Goal: Information Seeking & Learning: Learn about a topic

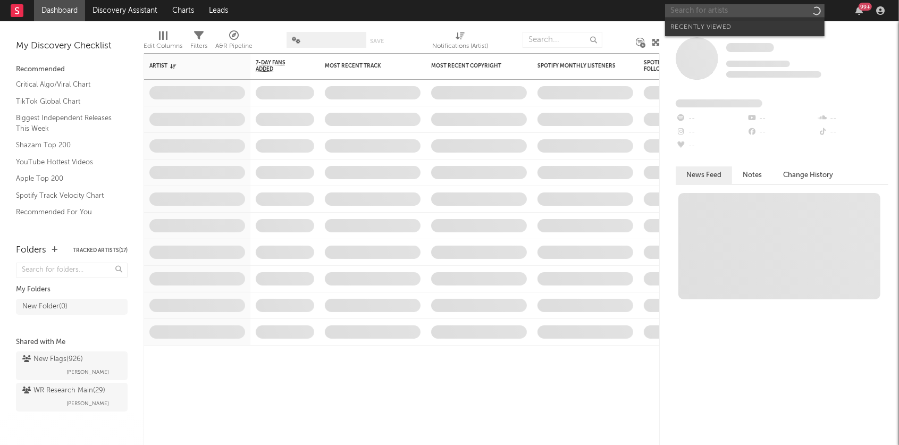
click at [703, 12] on input "text" at bounding box center [745, 10] width 160 height 13
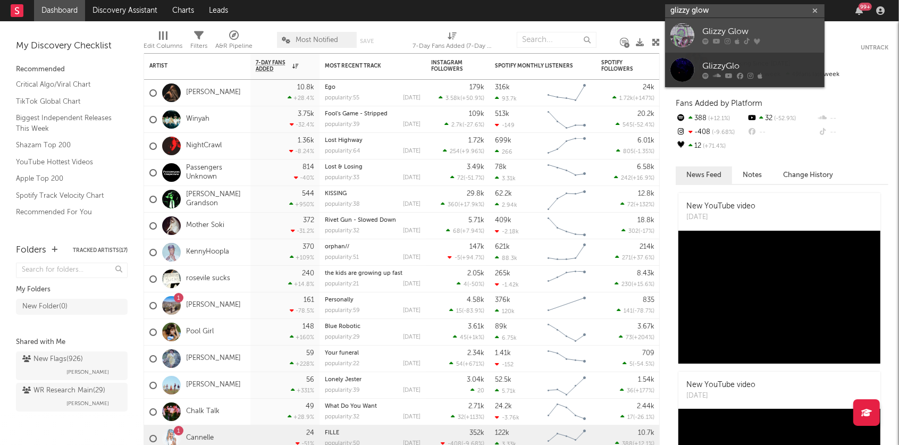
type input "glizzy glow"
click at [725, 31] on div "Glizzy Glow" at bounding box center [760, 32] width 117 height 13
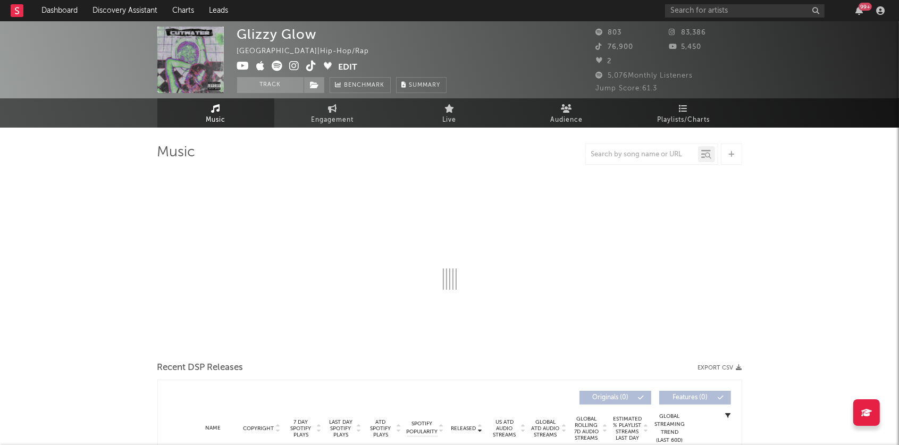
select select "6m"
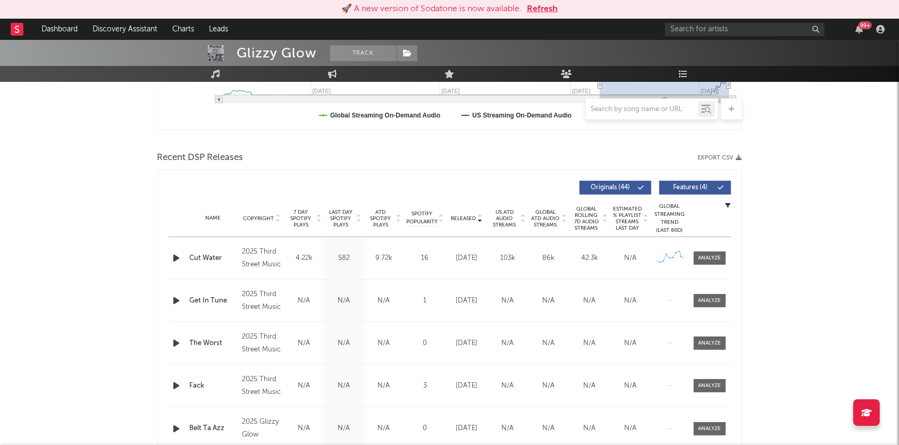
scroll to position [347, 0]
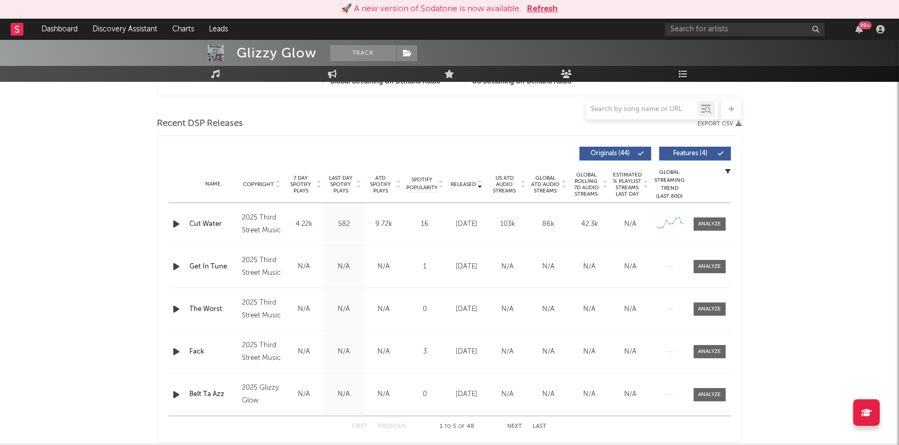
click at [361, 182] on div "Last Day Spotify Plays" at bounding box center [344, 184] width 40 height 19
click at [357, 185] on icon at bounding box center [358, 187] width 5 height 4
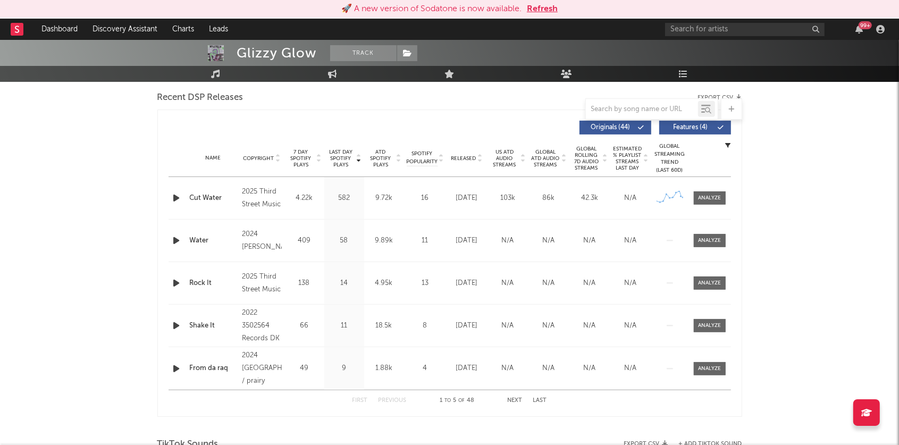
click at [514, 399] on button "Next" at bounding box center [515, 401] width 15 height 6
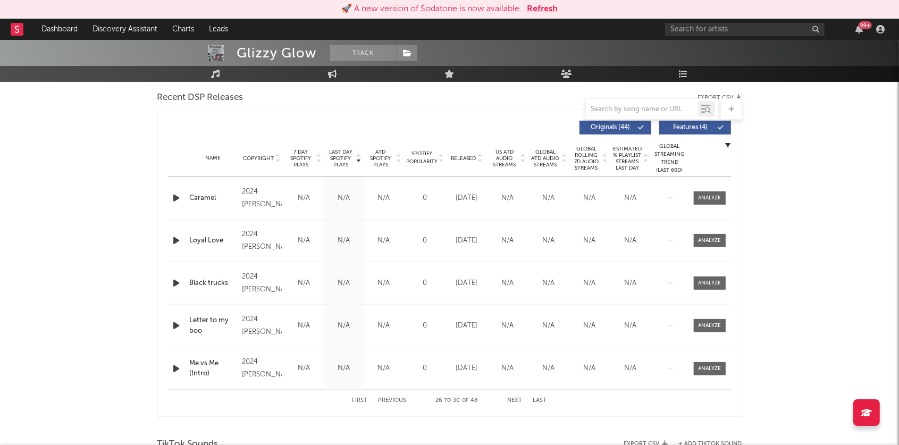
click at [514, 399] on button "Next" at bounding box center [515, 401] width 15 height 6
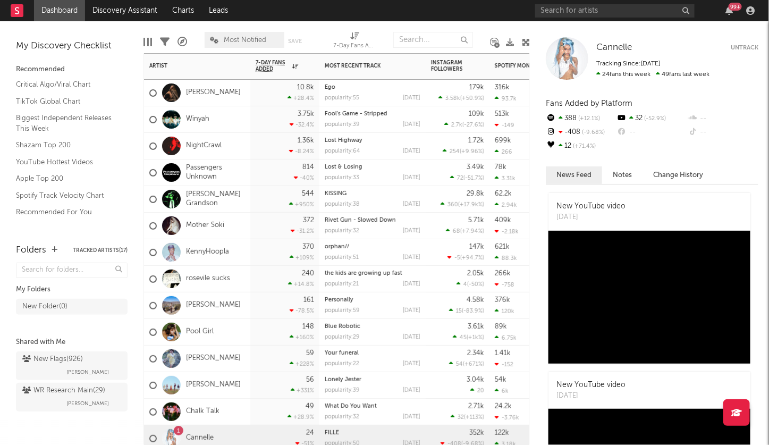
click at [255, 228] on div "372 -31.2 %" at bounding box center [284, 226] width 69 height 27
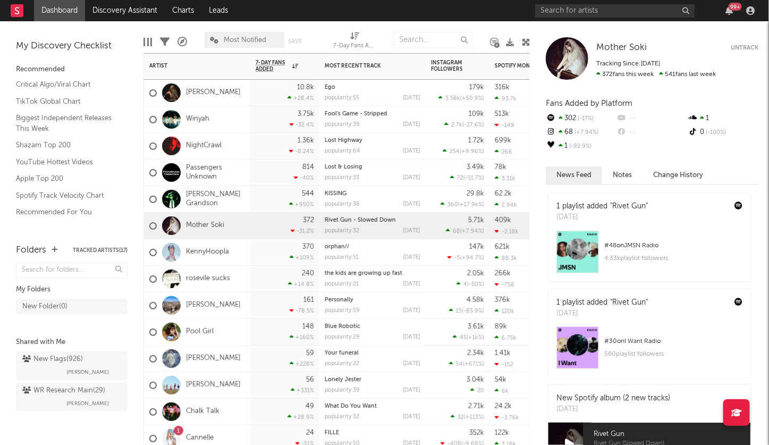
click at [742, 49] on button "Untrack" at bounding box center [745, 48] width 28 height 11
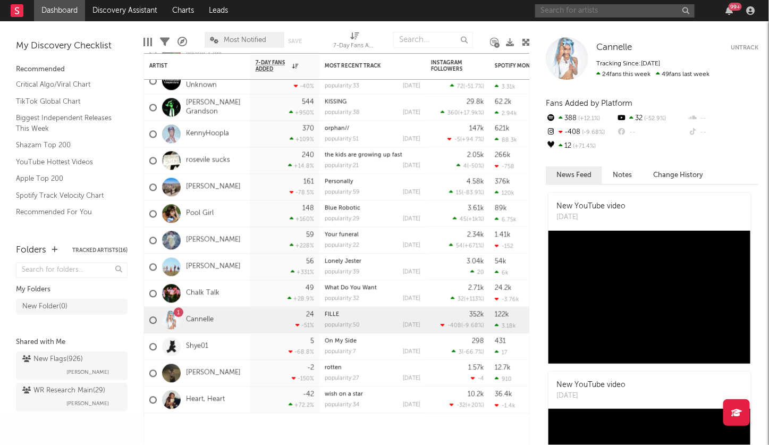
click at [595, 12] on input "text" at bounding box center [615, 10] width 160 height 13
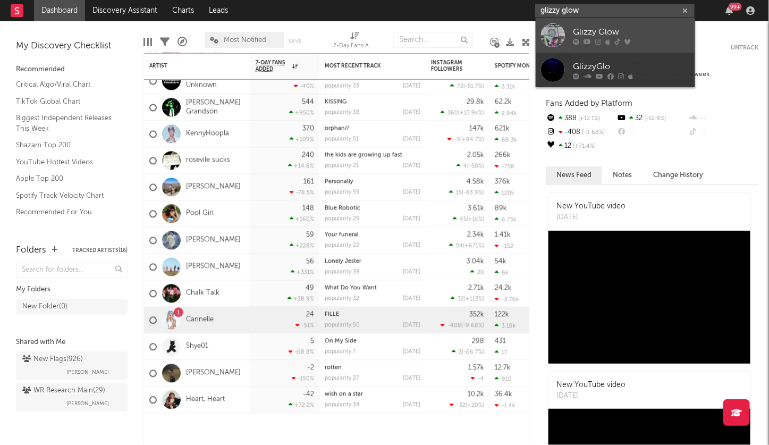
type input "glizzy glow"
click at [630, 28] on div "Glizzy Glow" at bounding box center [631, 32] width 117 height 13
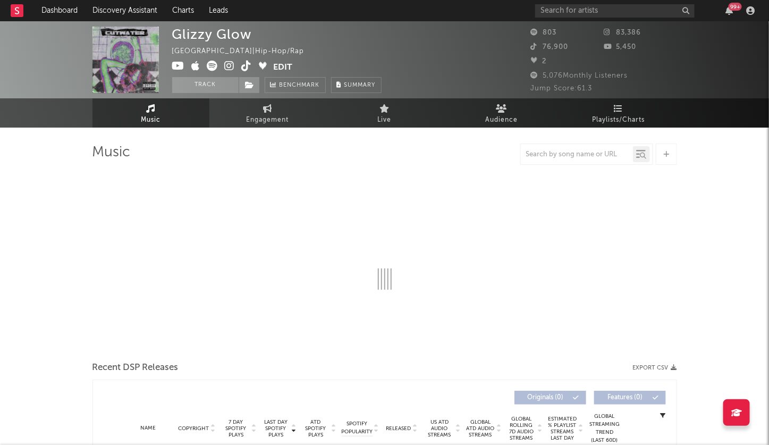
select select "6m"
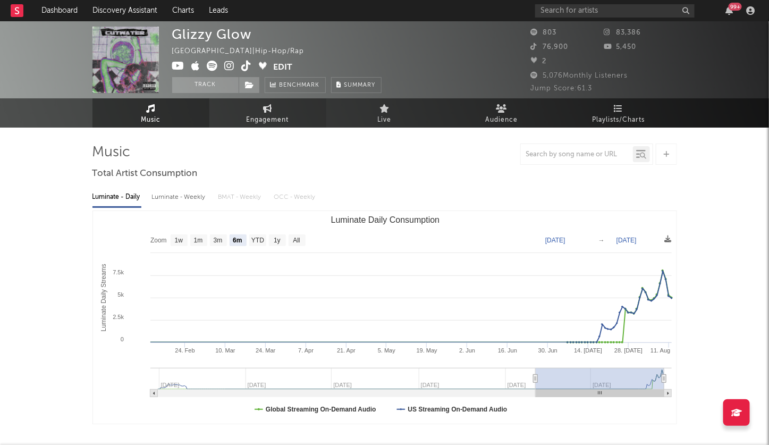
click at [270, 111] on icon at bounding box center [267, 108] width 9 height 9
select select "1w"
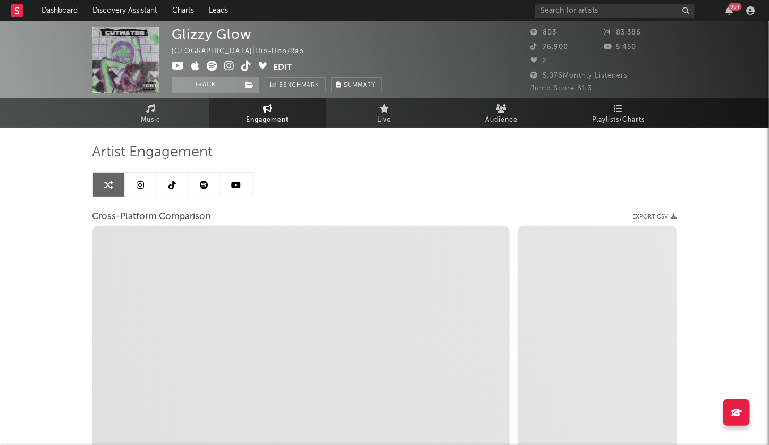
select select "1m"
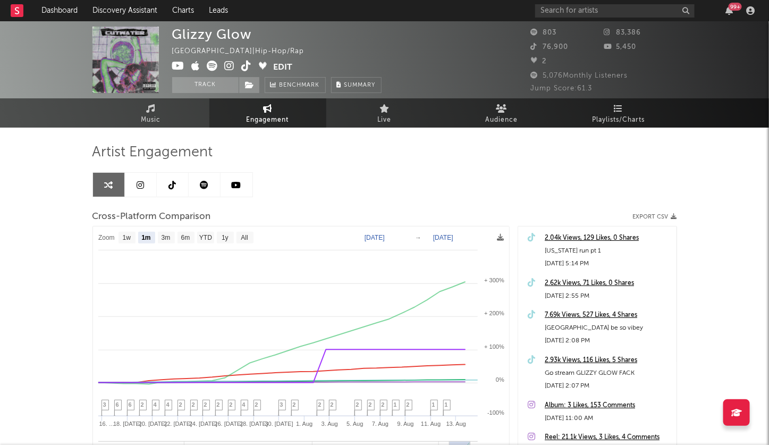
click at [137, 186] on icon at bounding box center [140, 185] width 7 height 9
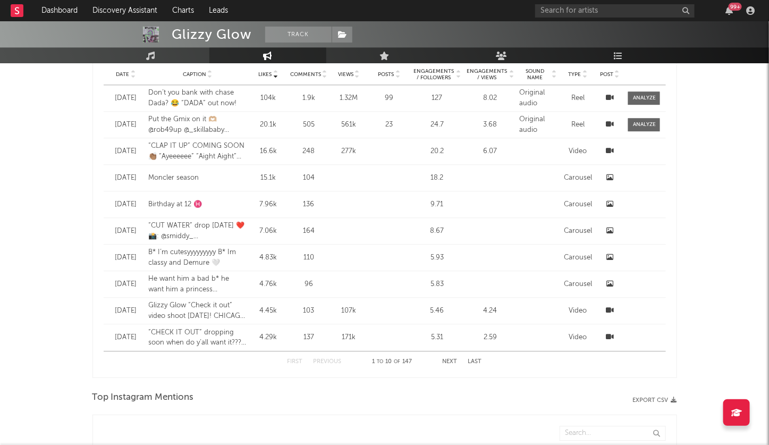
select select "6m"
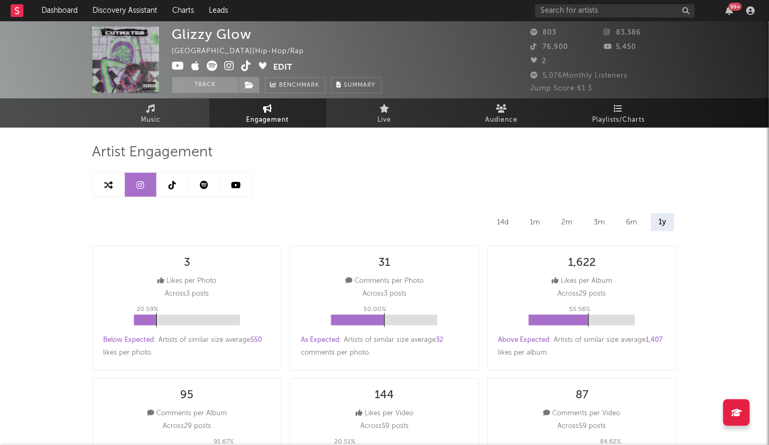
click at [173, 188] on icon at bounding box center [172, 185] width 7 height 9
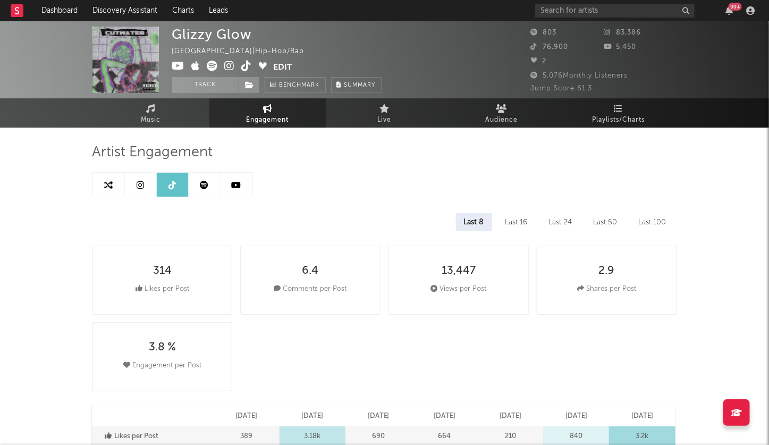
select select "6m"
click at [233, 182] on icon at bounding box center [237, 185] width 10 height 9
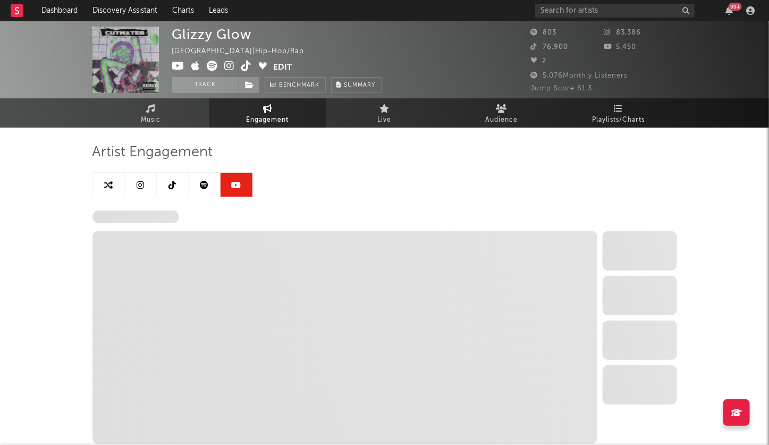
select select "6m"
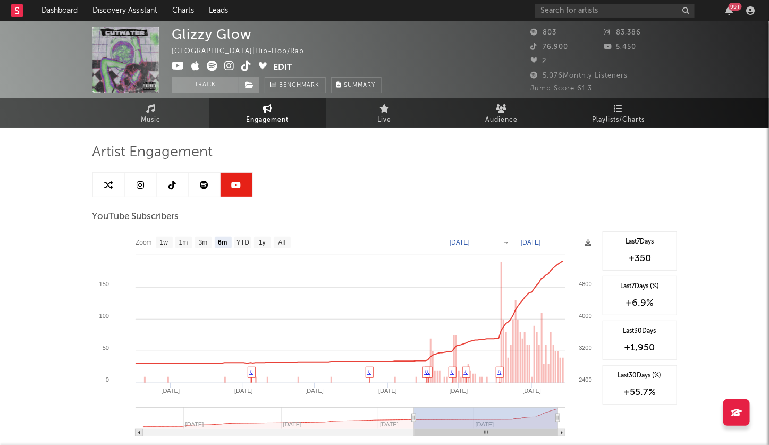
click at [203, 186] on icon at bounding box center [204, 185] width 9 height 9
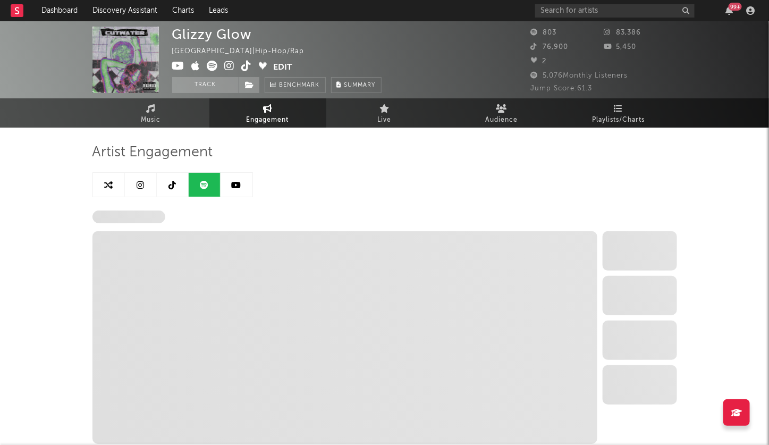
select select "6m"
select select "1w"
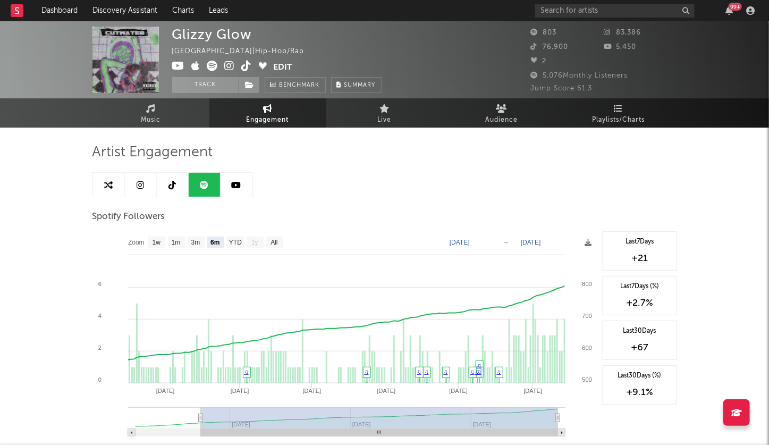
click at [228, 66] on icon at bounding box center [230, 66] width 10 height 11
click at [245, 66] on icon at bounding box center [247, 66] width 10 height 11
click at [179, 65] on icon at bounding box center [178, 66] width 13 height 11
click at [213, 69] on icon at bounding box center [212, 66] width 11 height 11
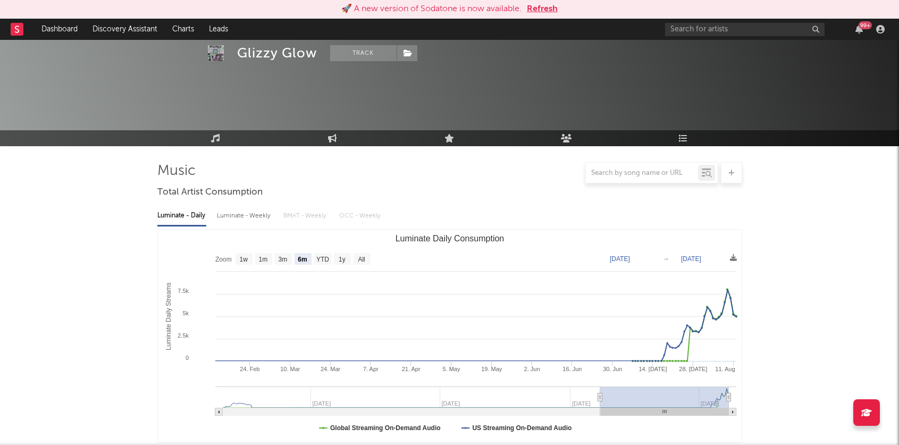
select select "6m"
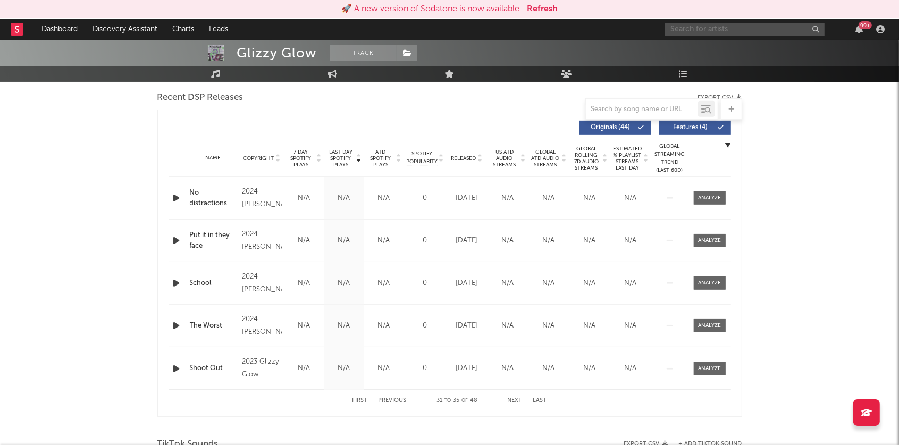
click at [676, 29] on input "text" at bounding box center [745, 29] width 160 height 13
click at [749, 27] on input "charlotte woi" at bounding box center [745, 29] width 160 height 13
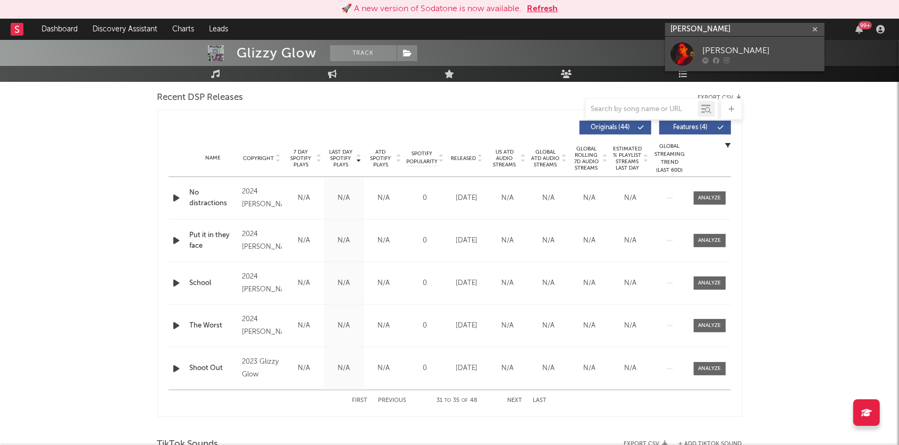
type input "charlotte woi"
click at [740, 47] on div "Charlotte Ooi" at bounding box center [760, 50] width 117 height 13
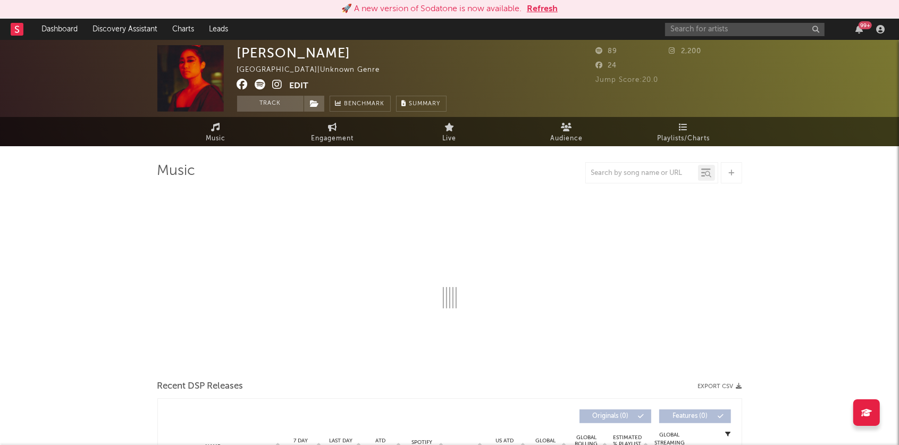
select select "1w"
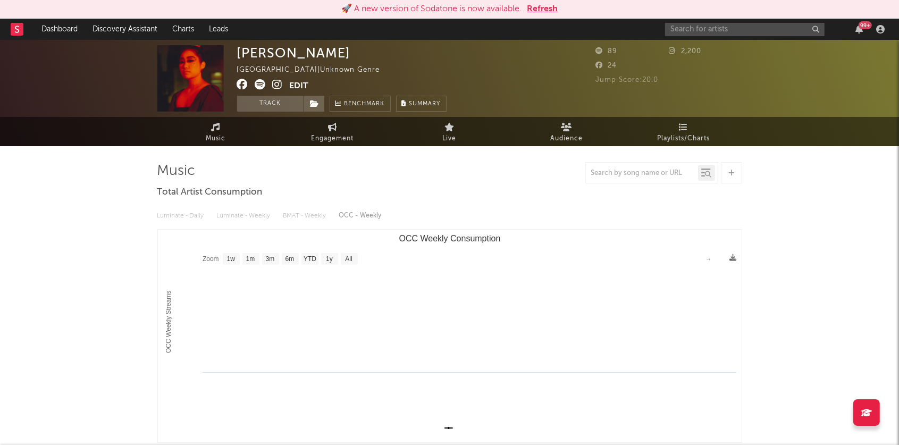
click at [278, 85] on icon at bounding box center [278, 84] width 10 height 11
